Goal: Navigation & Orientation: Find specific page/section

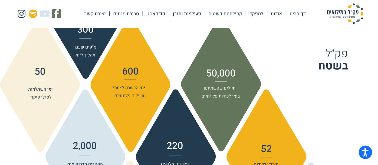
scroll to position [508, 0]
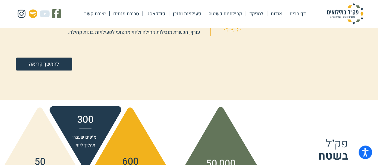
click at [42, 62] on span "להמשך קריאה" at bounding box center [44, 63] width 30 height 5
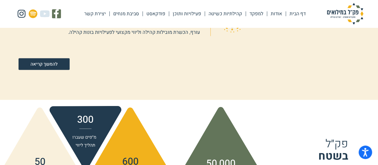
click at [281, 13] on link "אודות" at bounding box center [276, 14] width 19 height 14
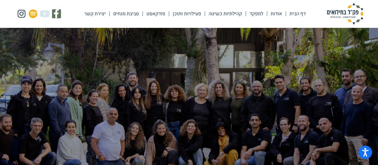
click at [298, 13] on link "דף הבית" at bounding box center [297, 14] width 23 height 14
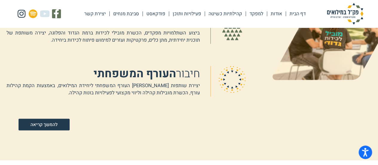
scroll to position [448, 0]
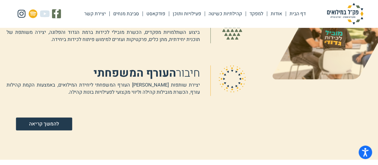
click at [48, 123] on span "להמשך קריאה" at bounding box center [44, 123] width 30 height 5
